Goal: Task Accomplishment & Management: Manage account settings

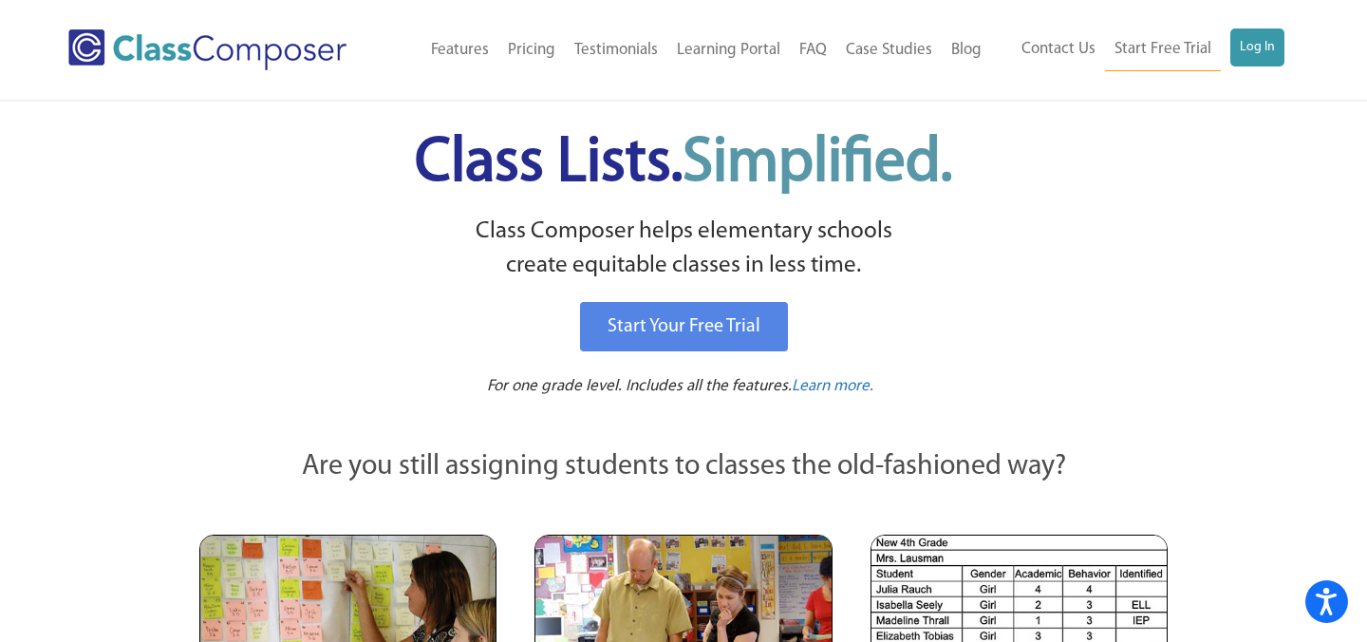
click at [895, 185] on span "Simplified." at bounding box center [818, 164] width 270 height 62
click at [1256, 51] on link "Log In" at bounding box center [1257, 47] width 54 height 38
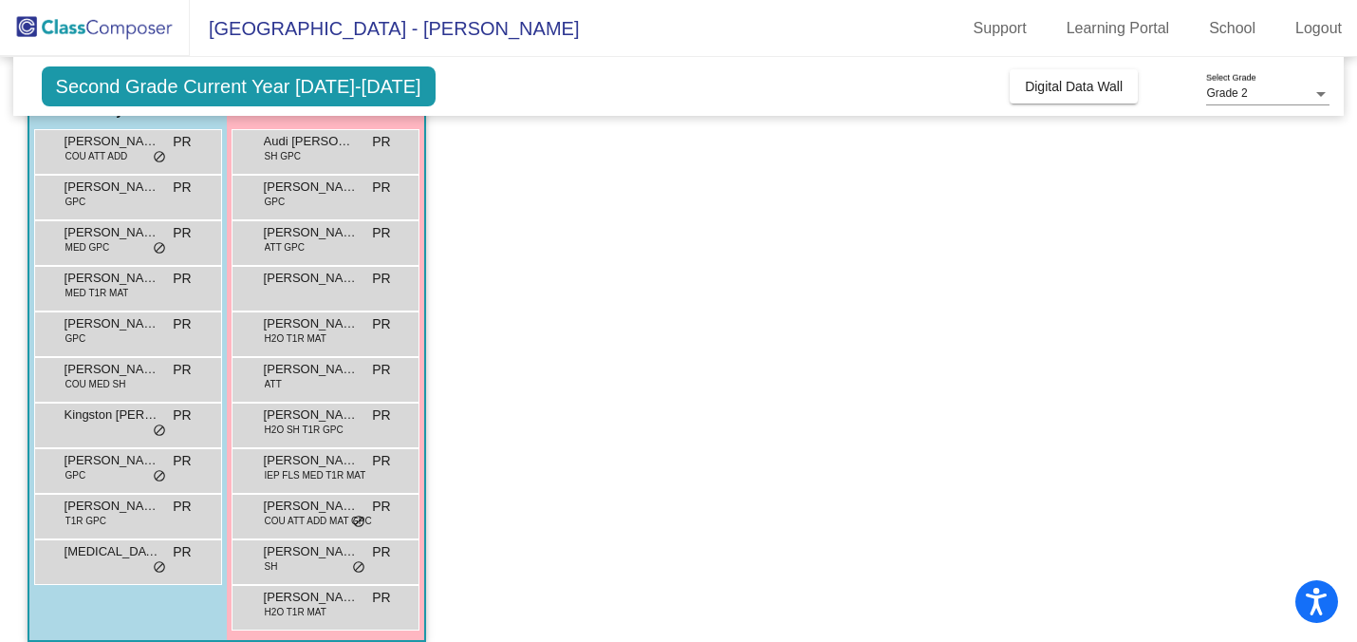
scroll to position [194, 0]
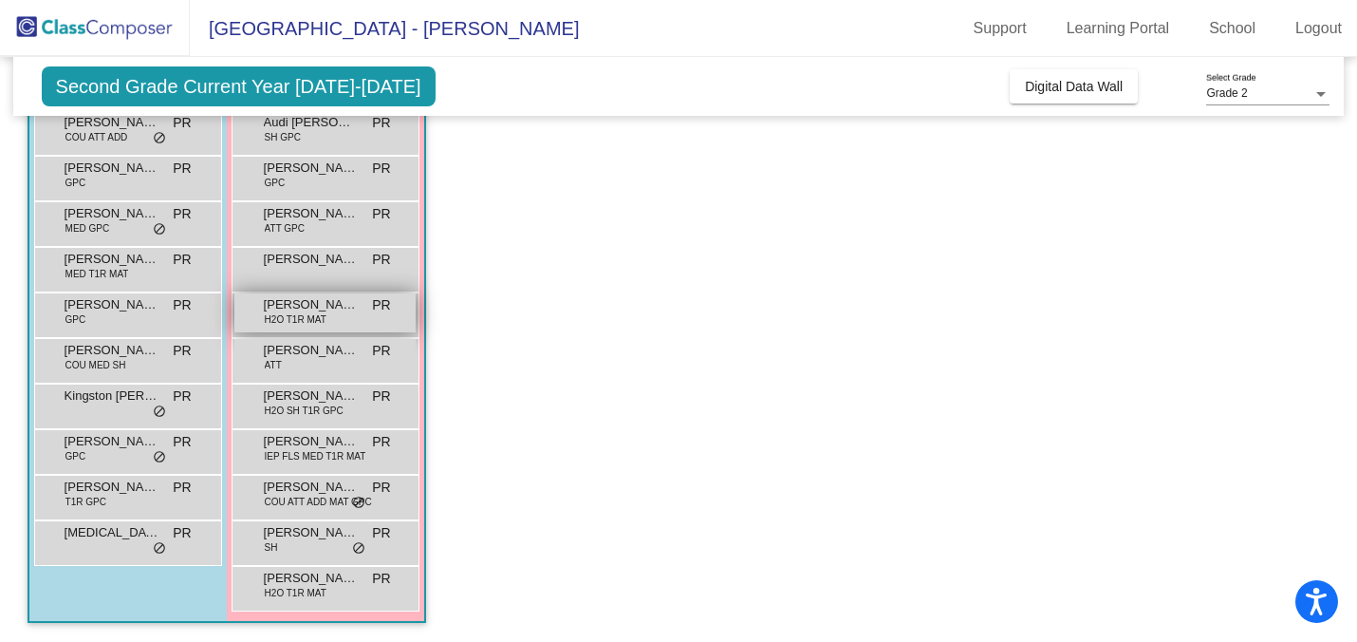
click at [348, 306] on span "Hazel Galarza" at bounding box center [311, 304] width 95 height 19
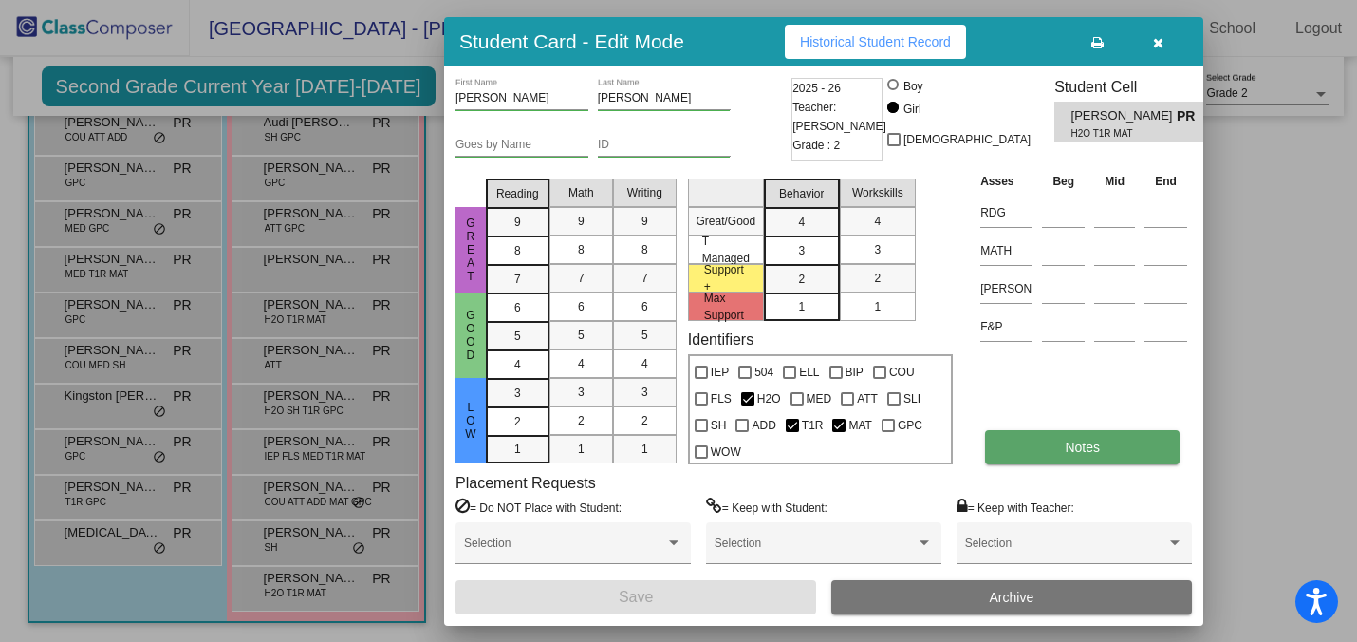
click at [1047, 460] on button "Notes" at bounding box center [1082, 447] width 195 height 34
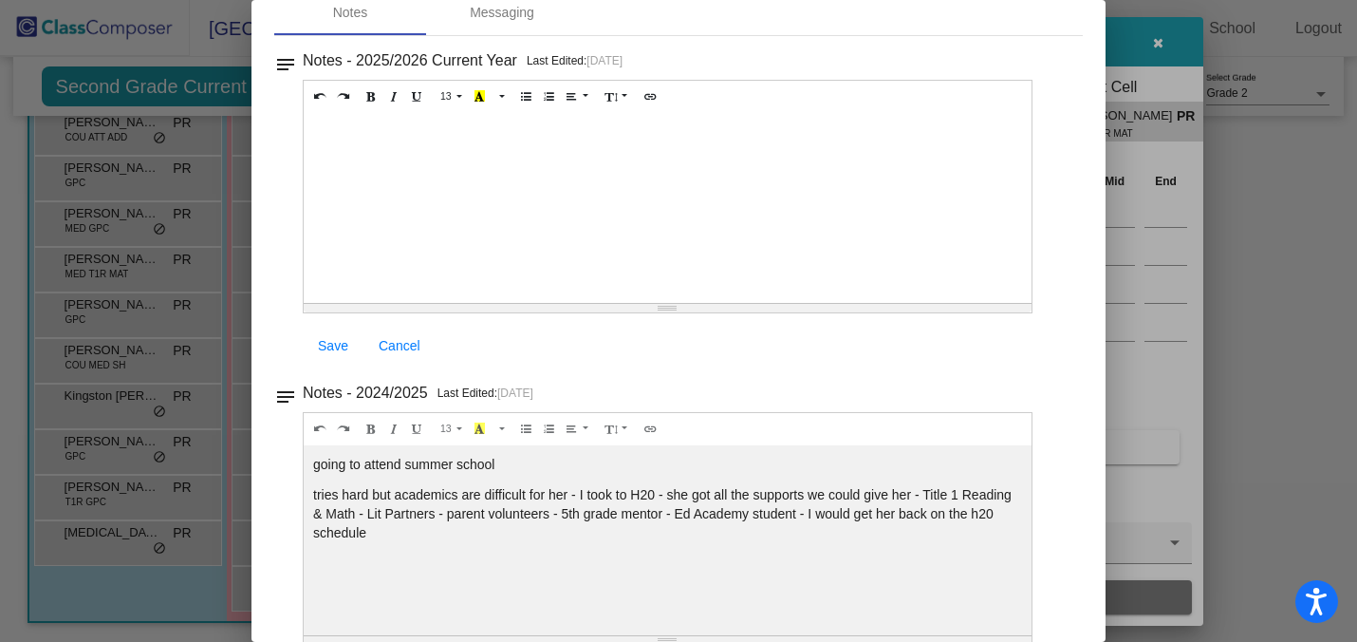
scroll to position [122, 0]
